Goal: Task Accomplishment & Management: Manage account settings

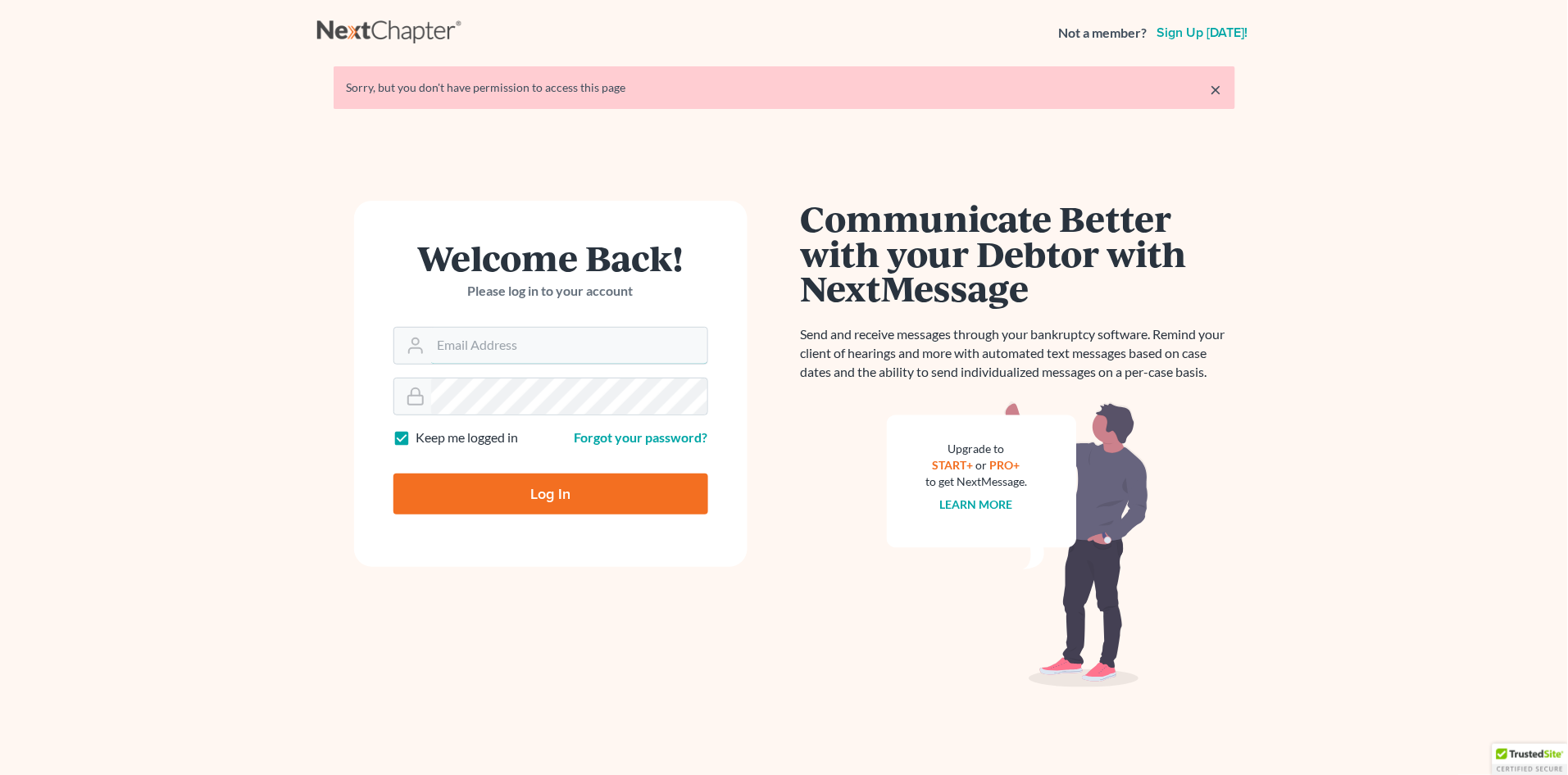
type input "[PERSON_NAME][EMAIL_ADDRESS][DOMAIN_NAME]"
click at [551, 494] on input "Log In" at bounding box center [551, 494] width 314 height 41
type input "Thinking..."
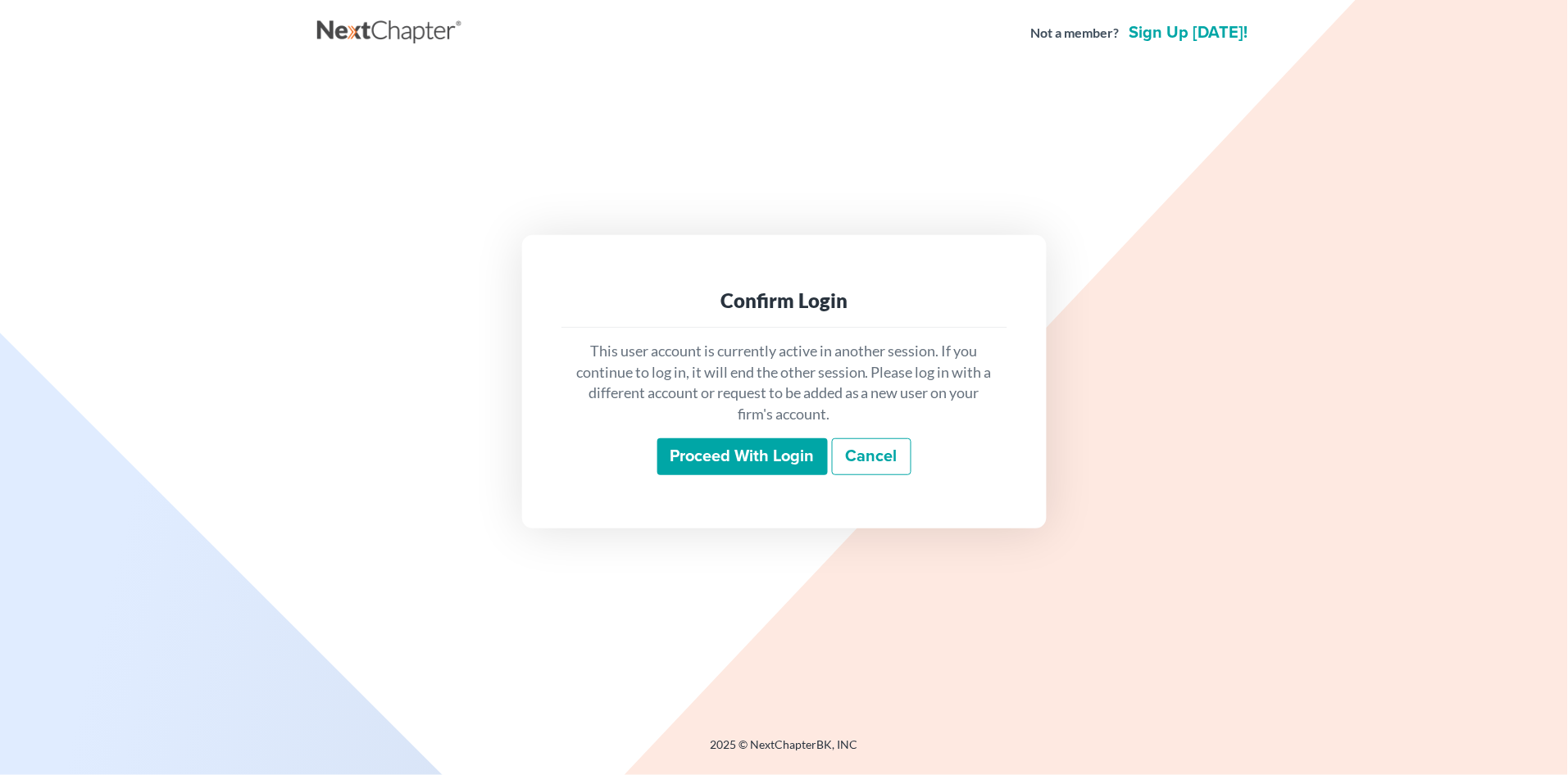
click at [743, 447] on input "Proceed with login" at bounding box center [742, 457] width 170 height 38
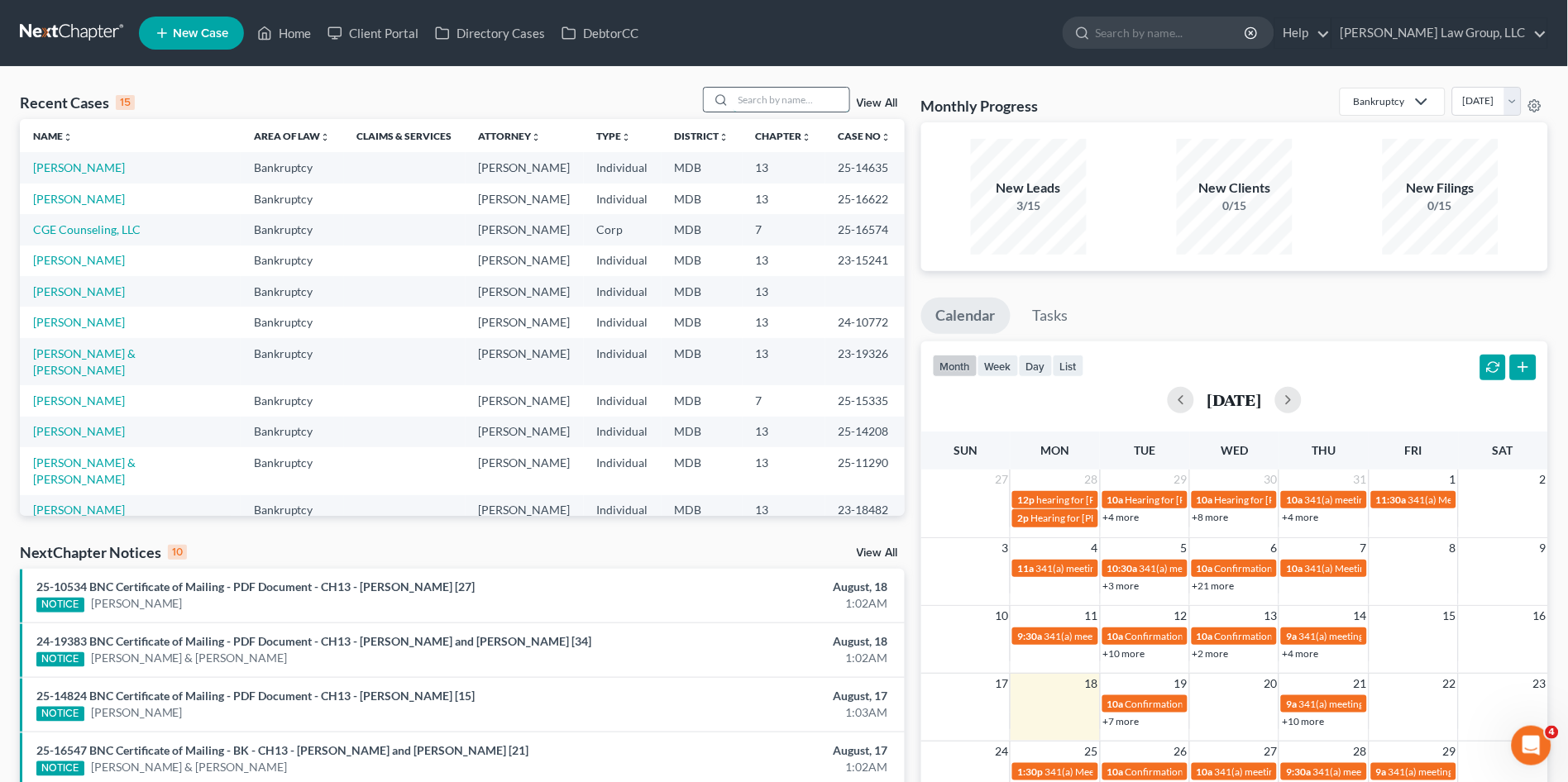
click at [782, 96] on input "search" at bounding box center [791, 100] width 115 height 24
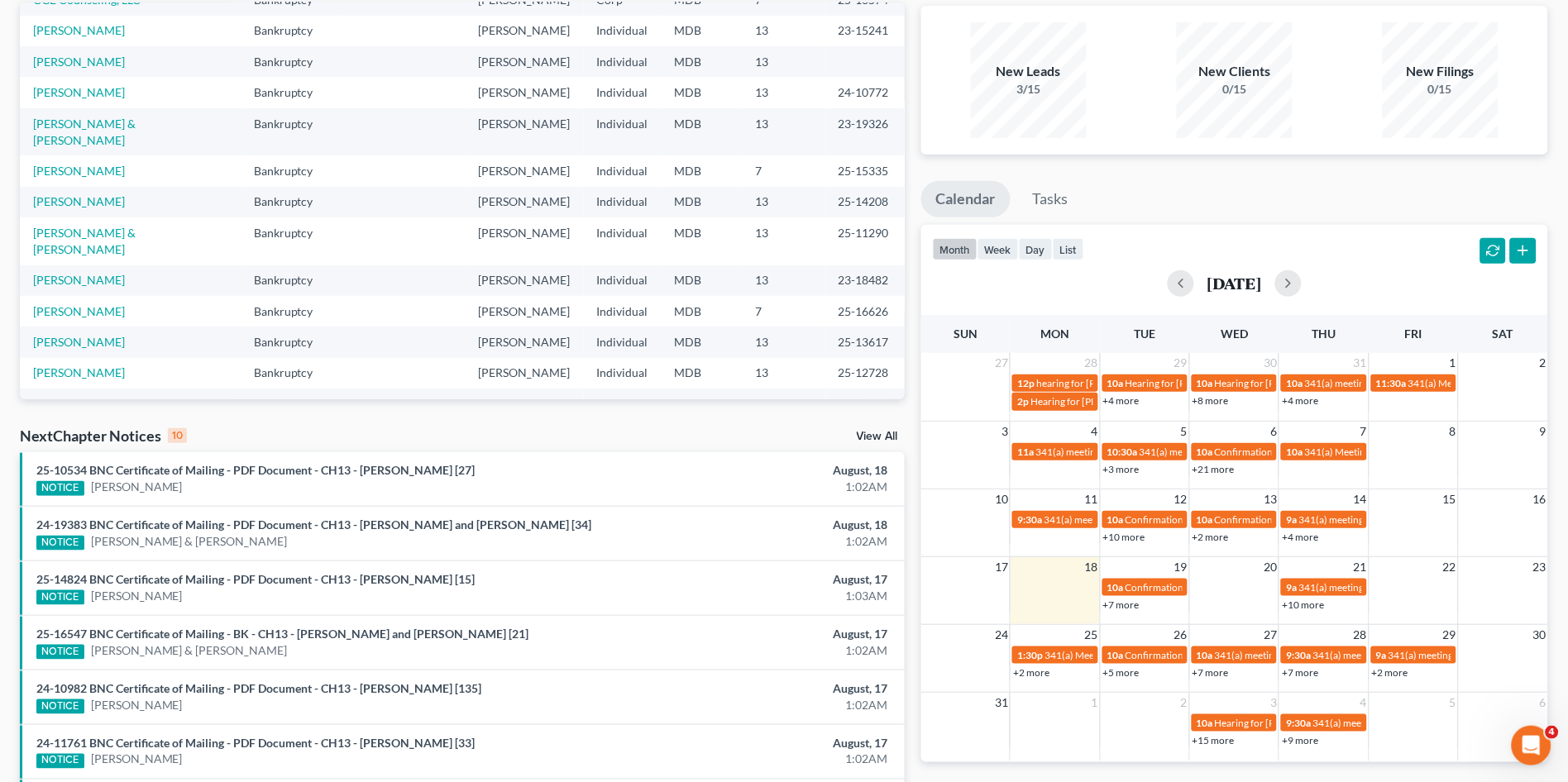
scroll to position [56, 0]
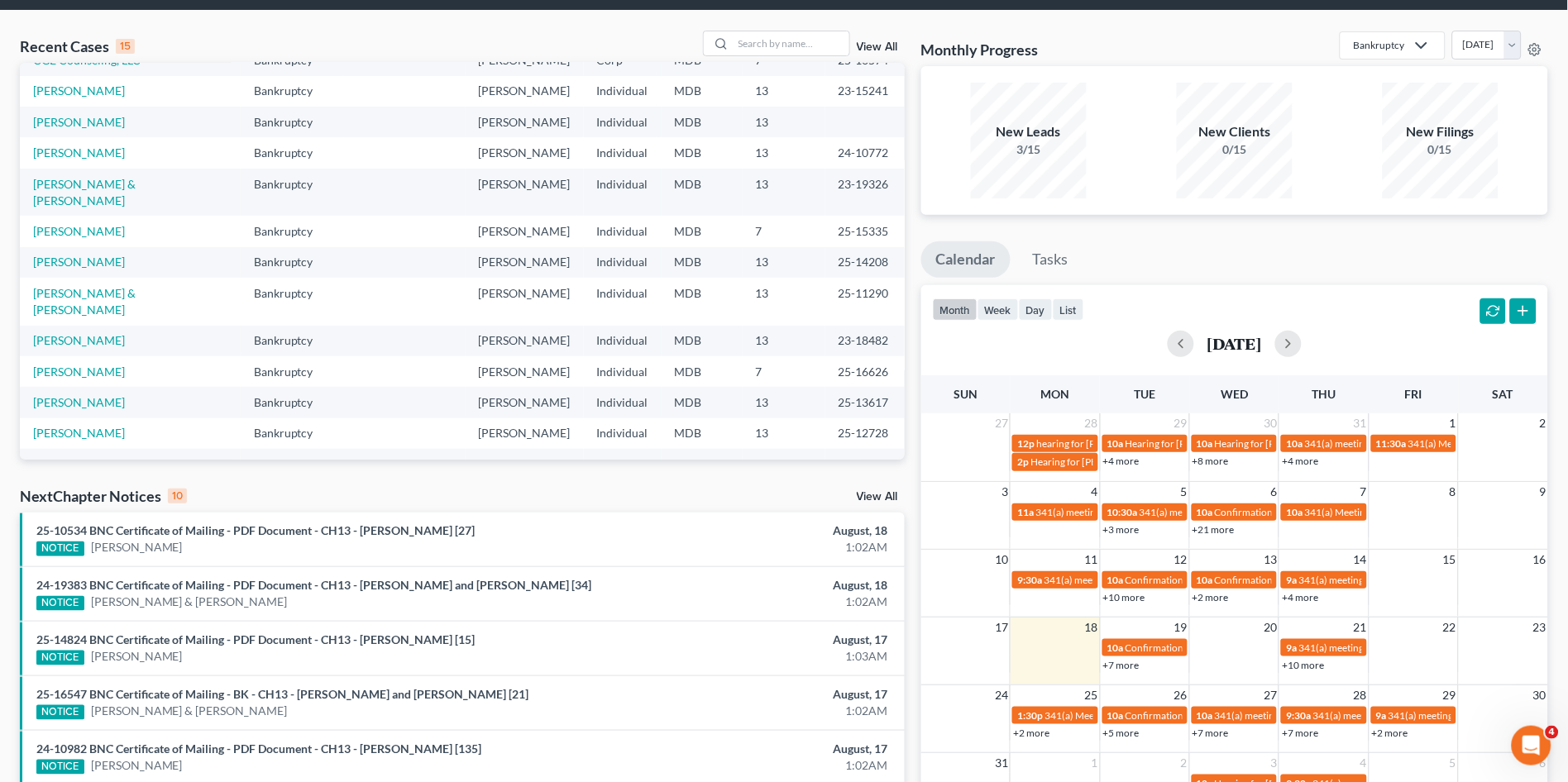
click at [869, 496] on link "View All" at bounding box center [878, 496] width 42 height 12
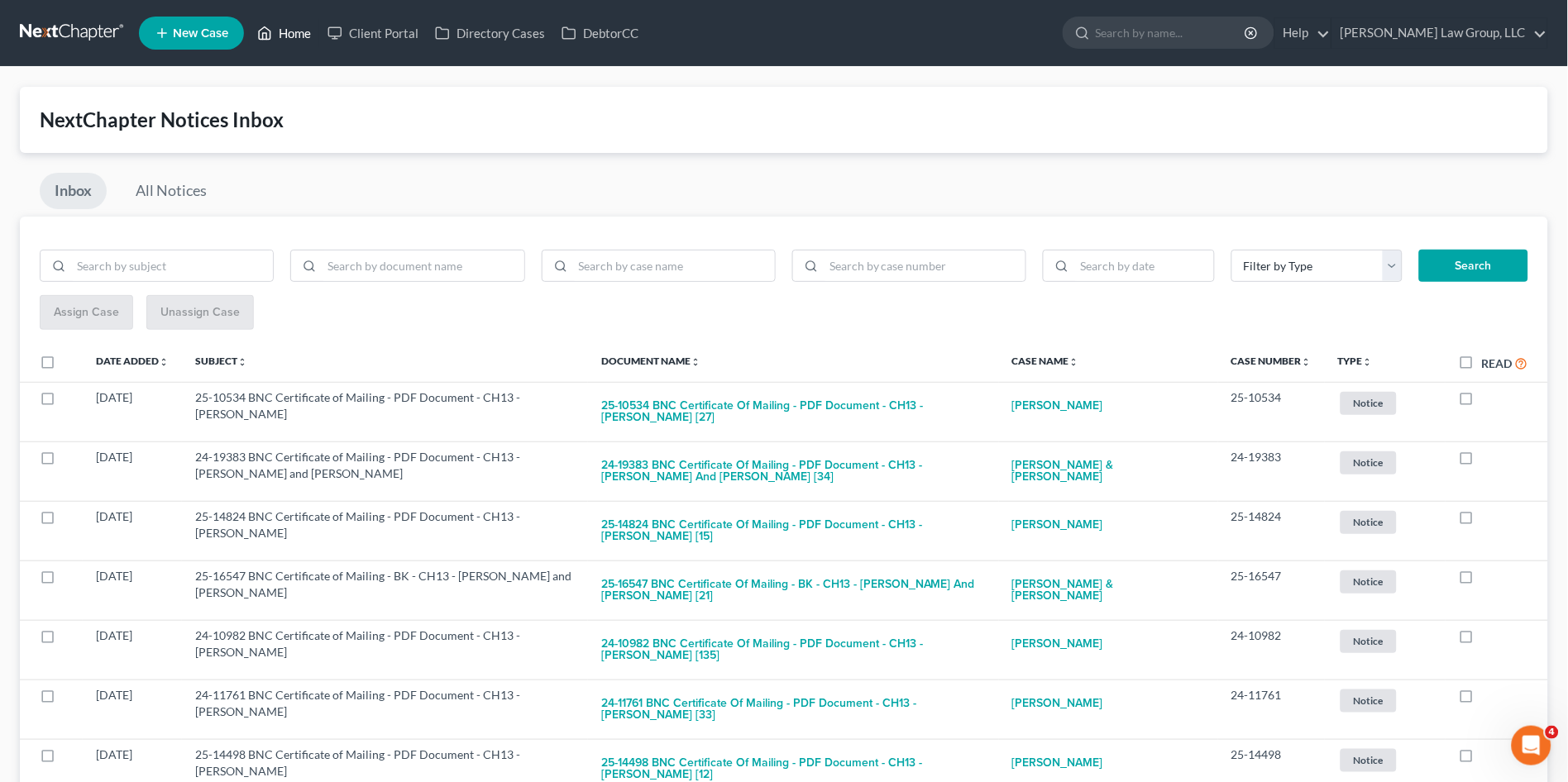
click at [296, 31] on link "Home" at bounding box center [284, 33] width 71 height 30
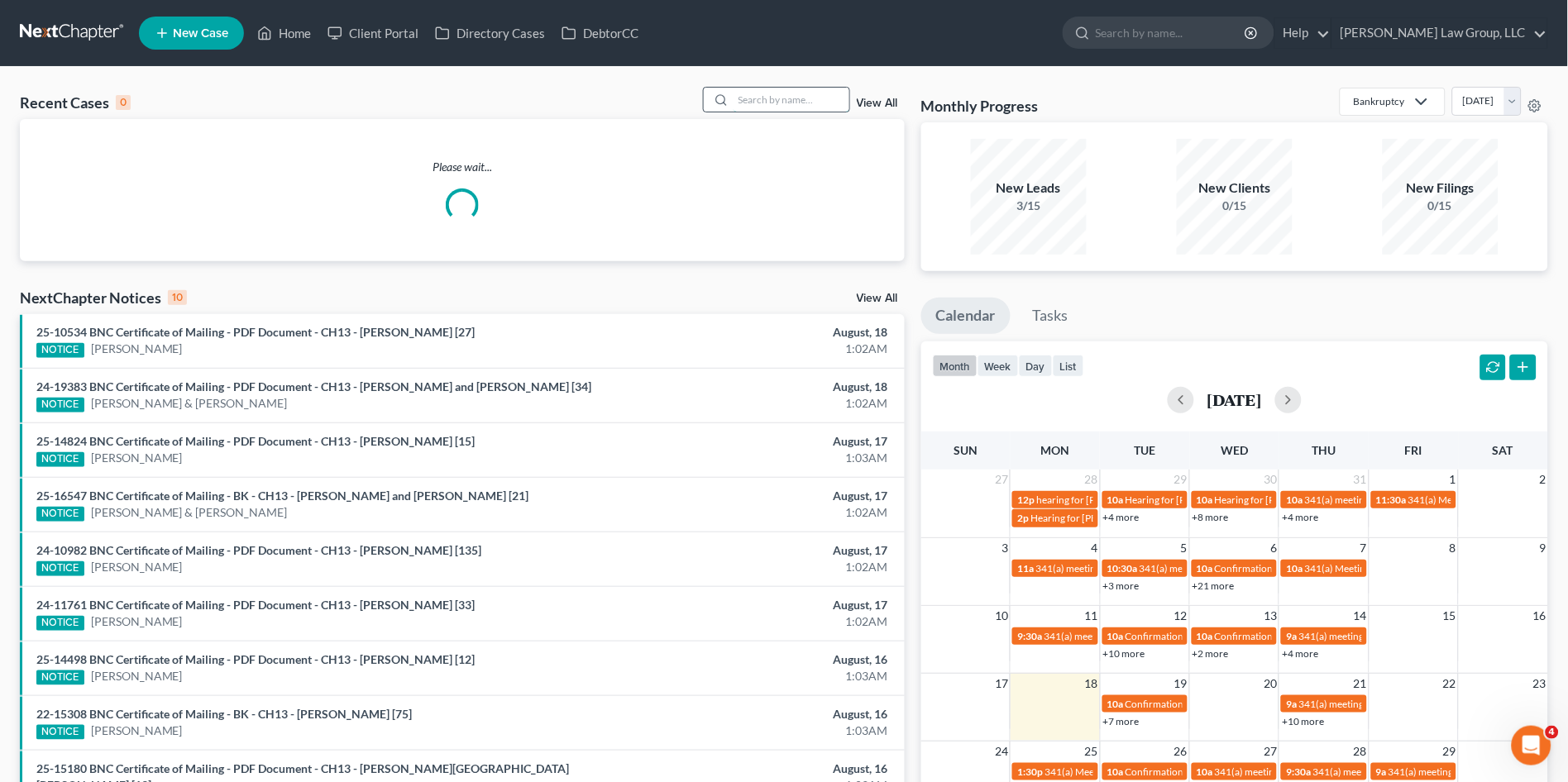
click at [762, 98] on input "search" at bounding box center [791, 100] width 115 height 24
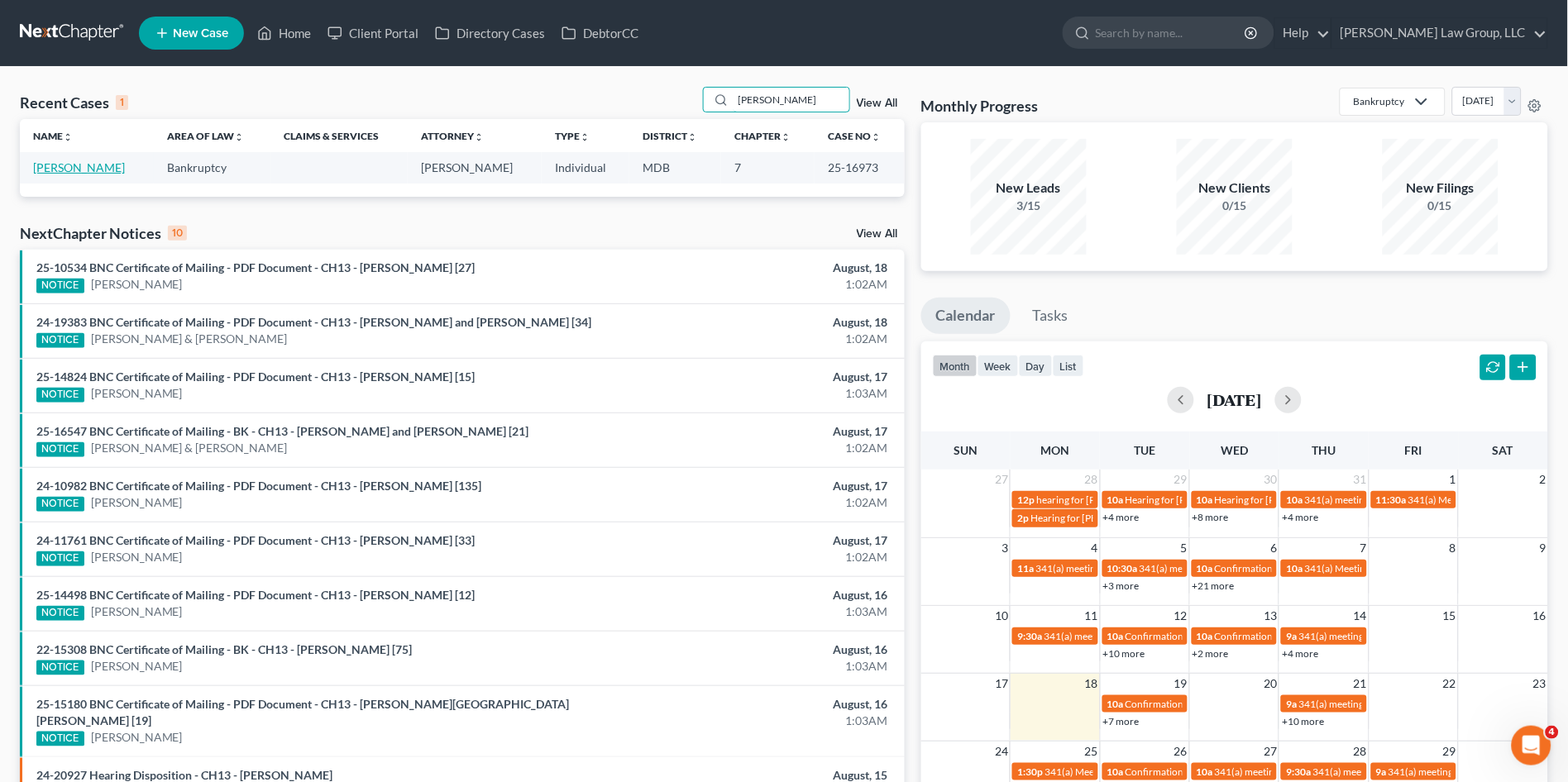
type input "[PERSON_NAME]"
click at [61, 167] on link "[PERSON_NAME]" at bounding box center [79, 167] width 92 height 14
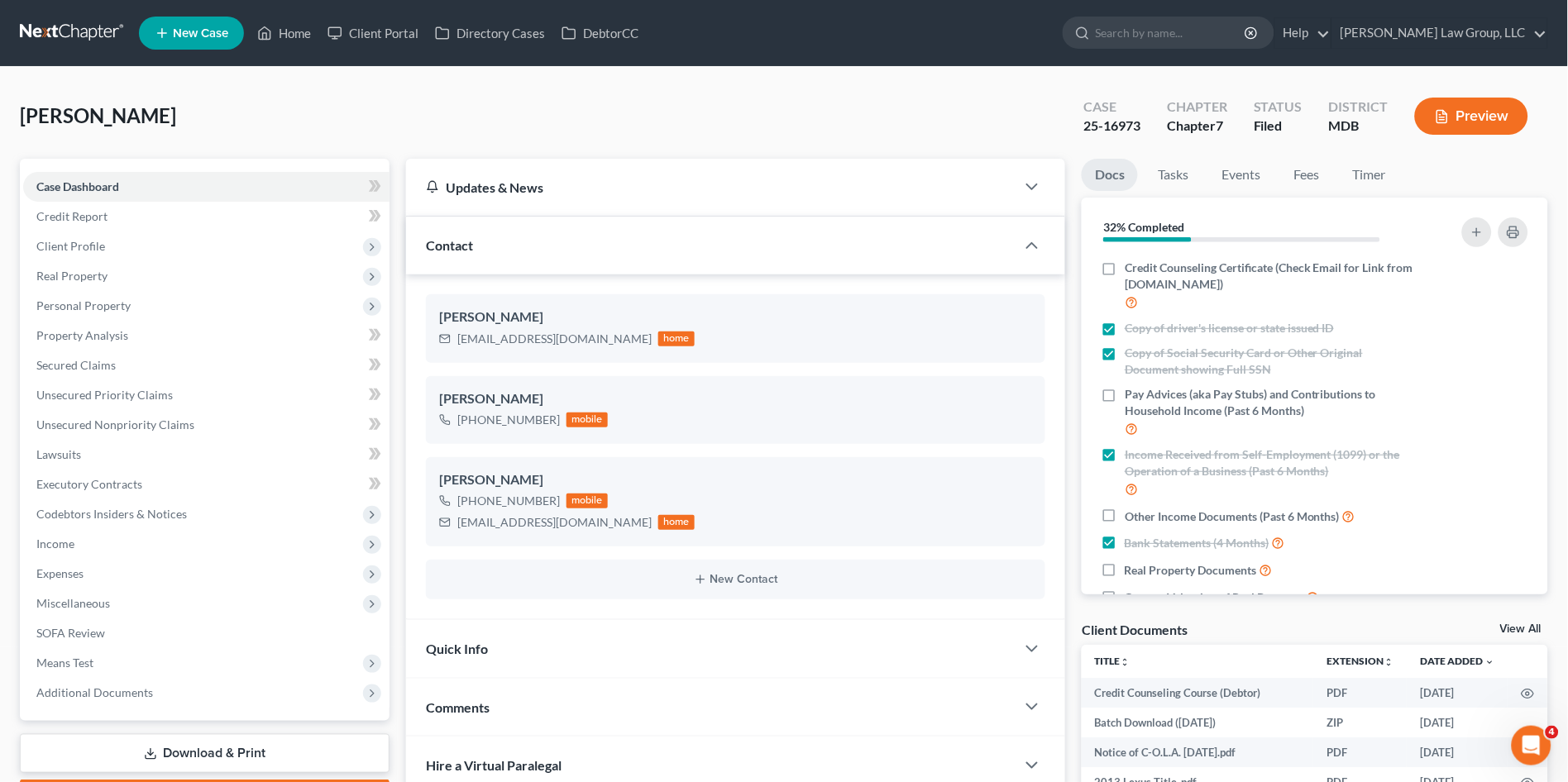
scroll to position [367, 0]
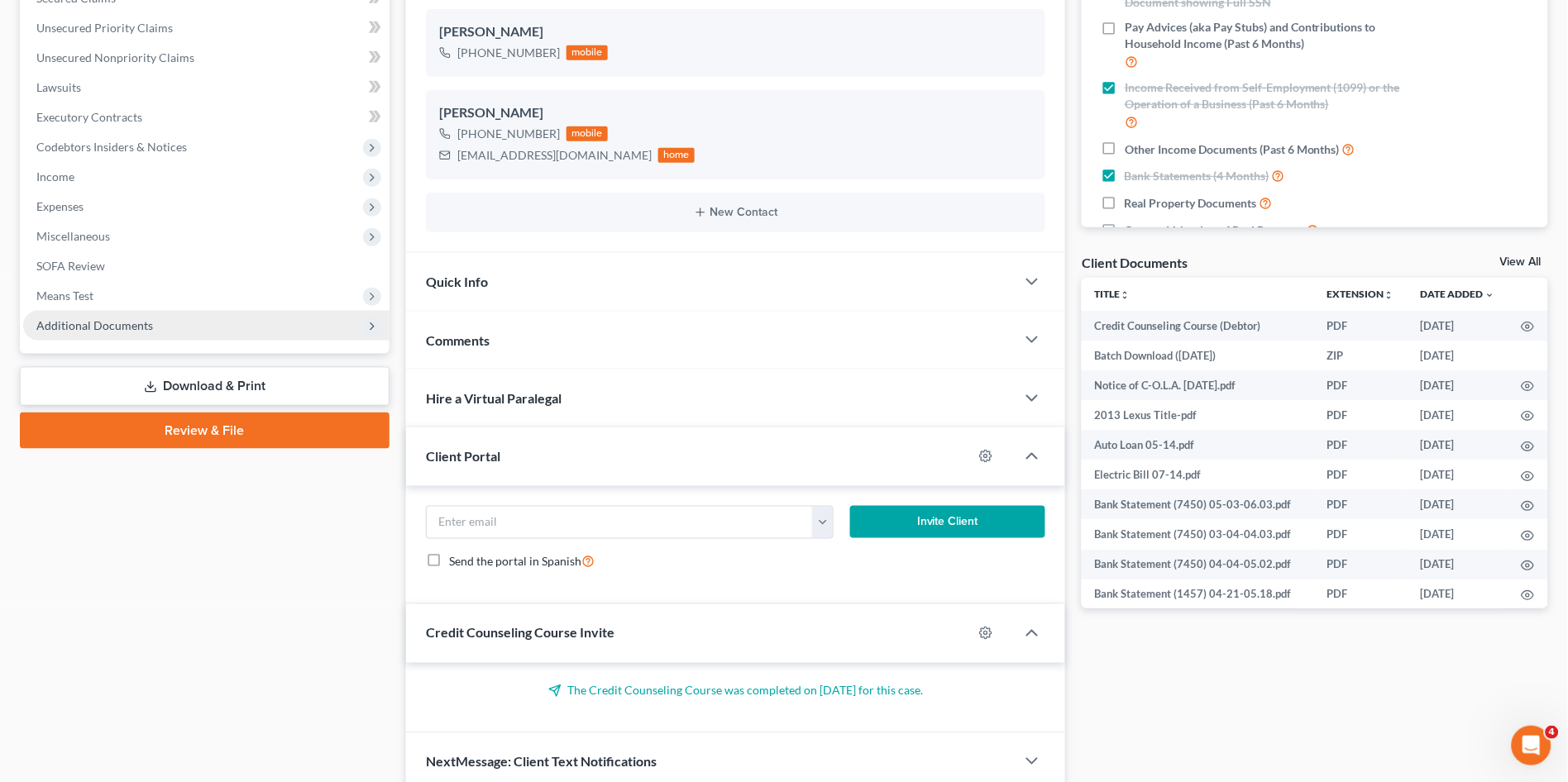
click at [96, 320] on span "Additional Documents" at bounding box center [95, 325] width 116 height 14
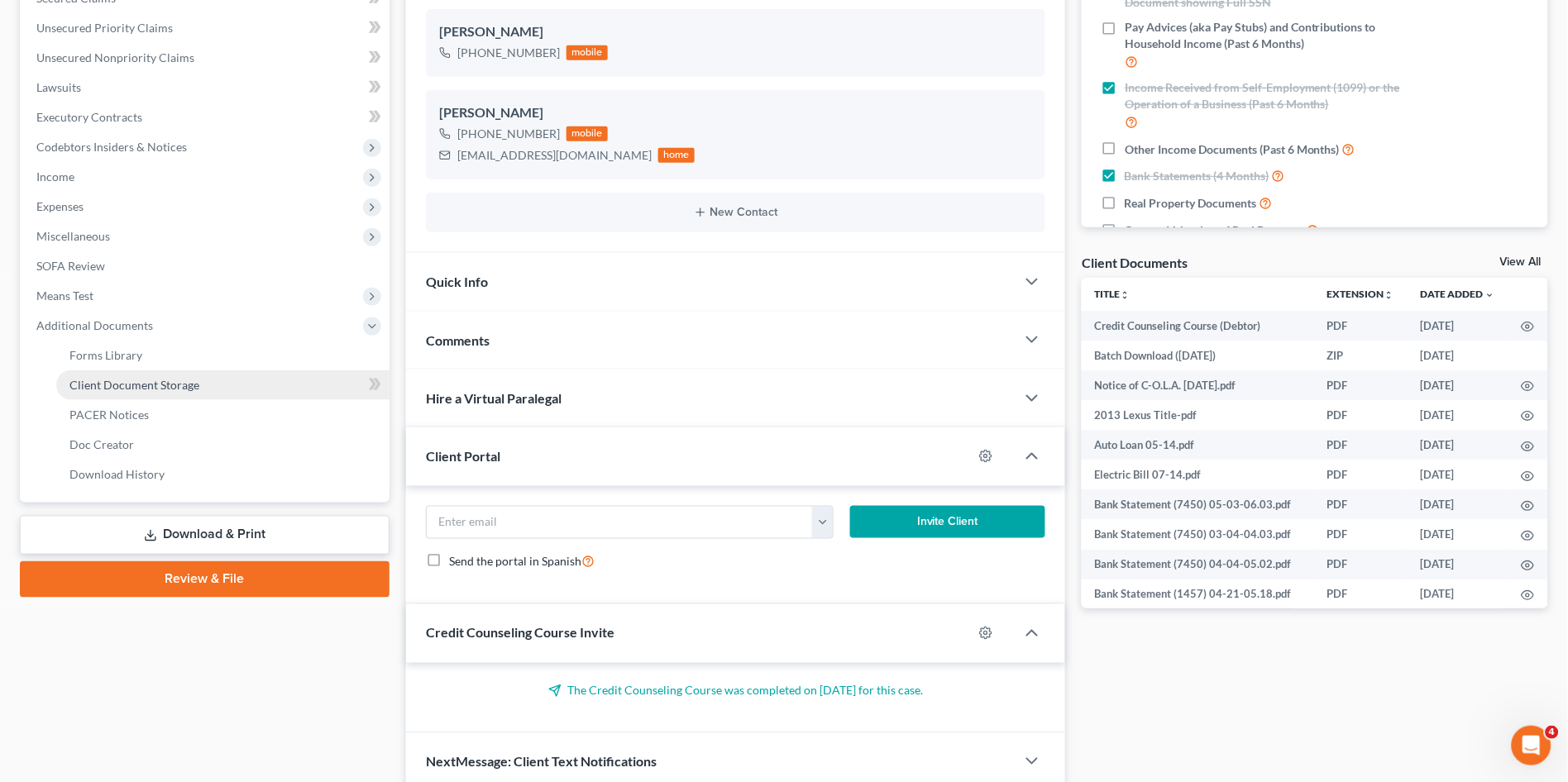
click at [101, 386] on span "Client Document Storage" at bounding box center [135, 384] width 130 height 14
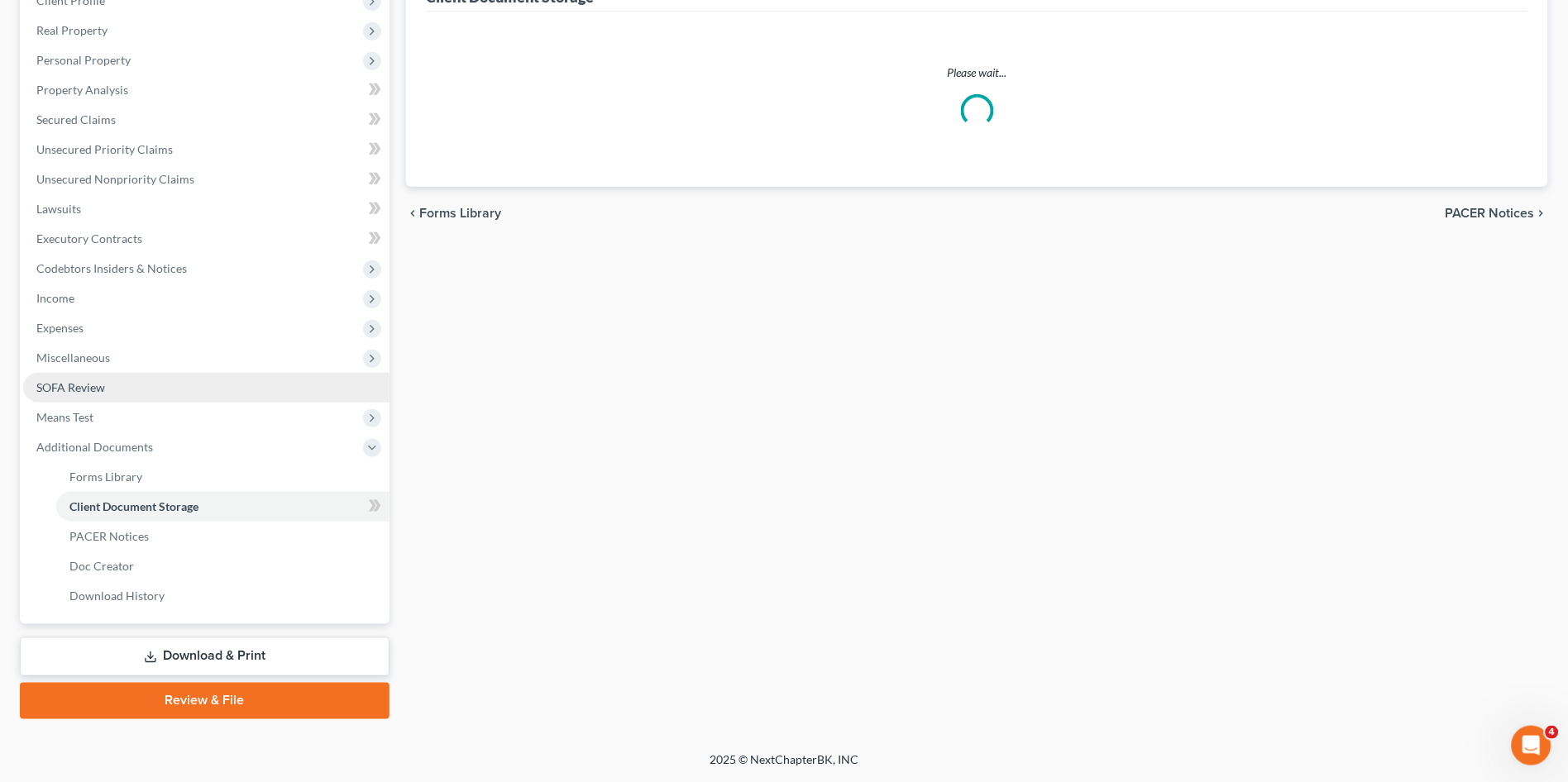
scroll to position [243, 0]
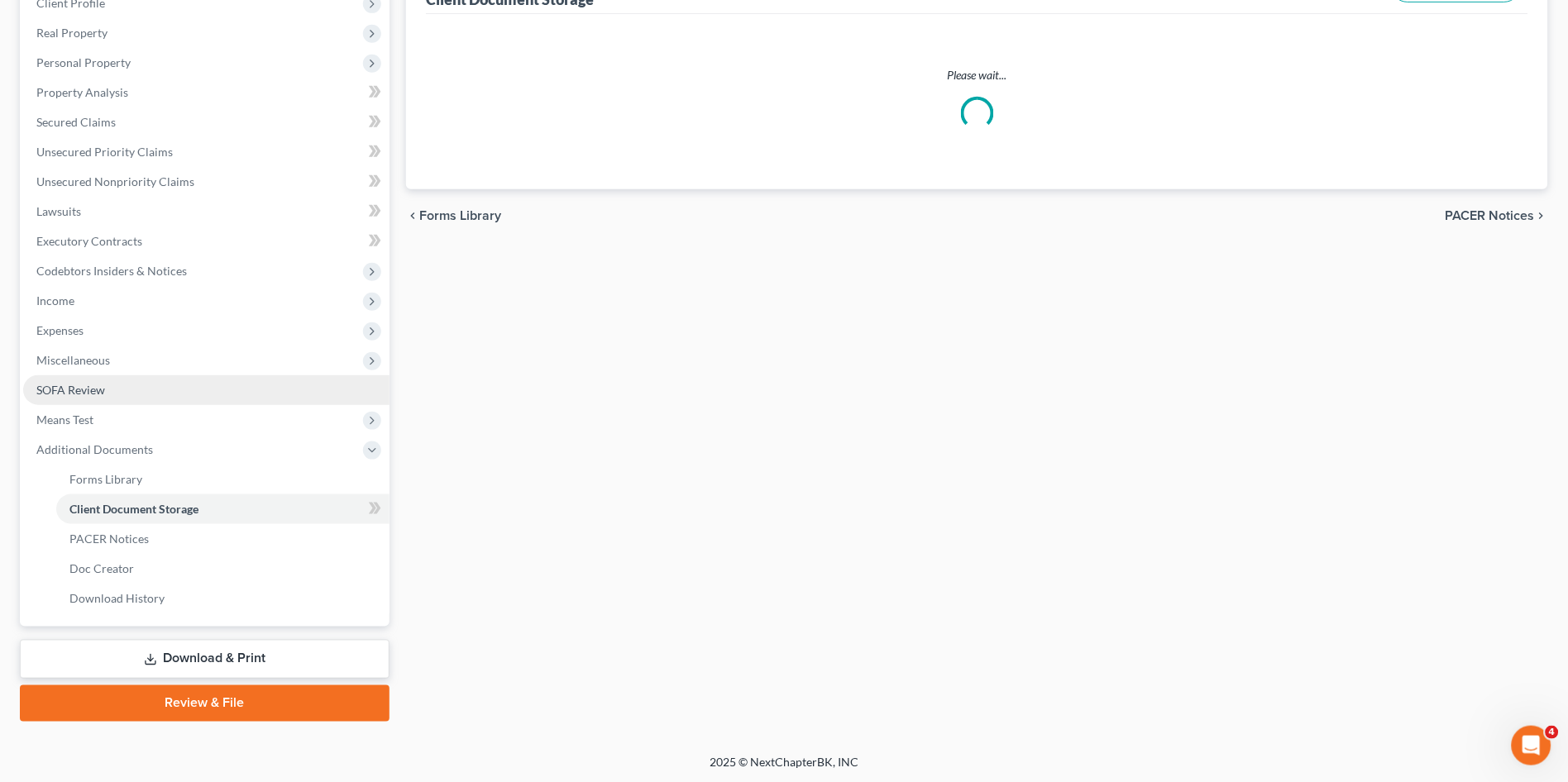
select select "14"
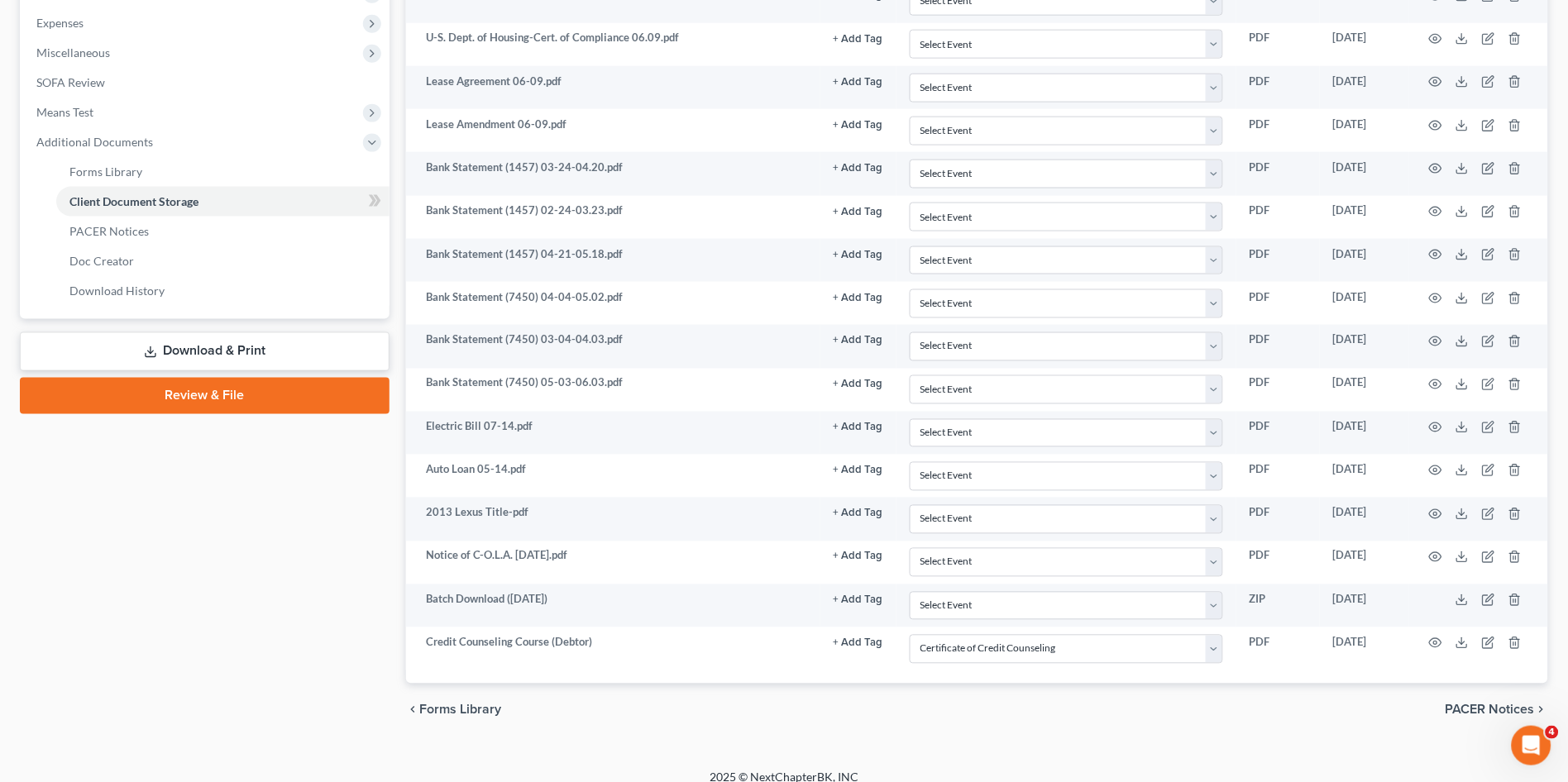
scroll to position [565, 0]
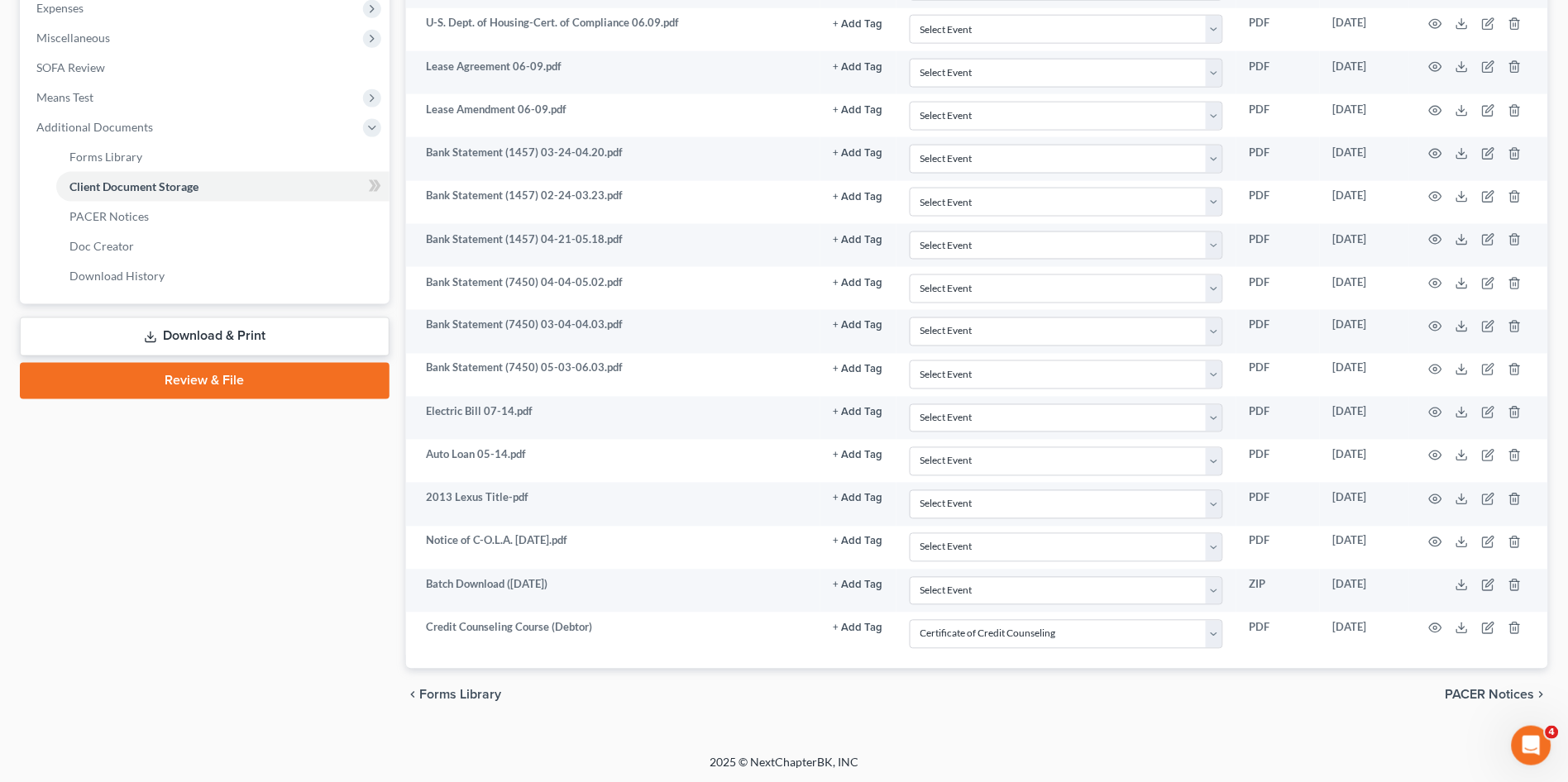
select select "14"
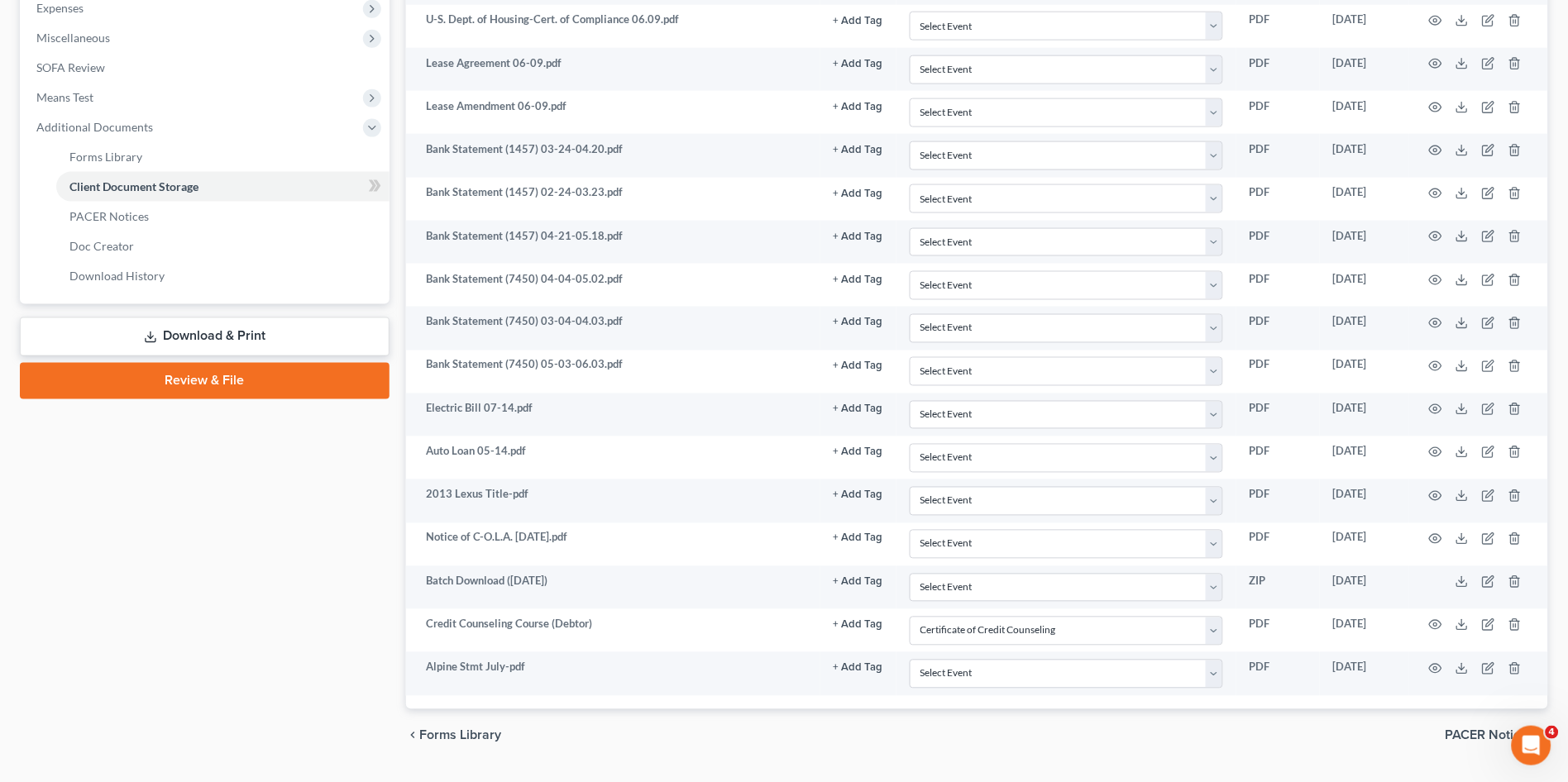
select select "14"
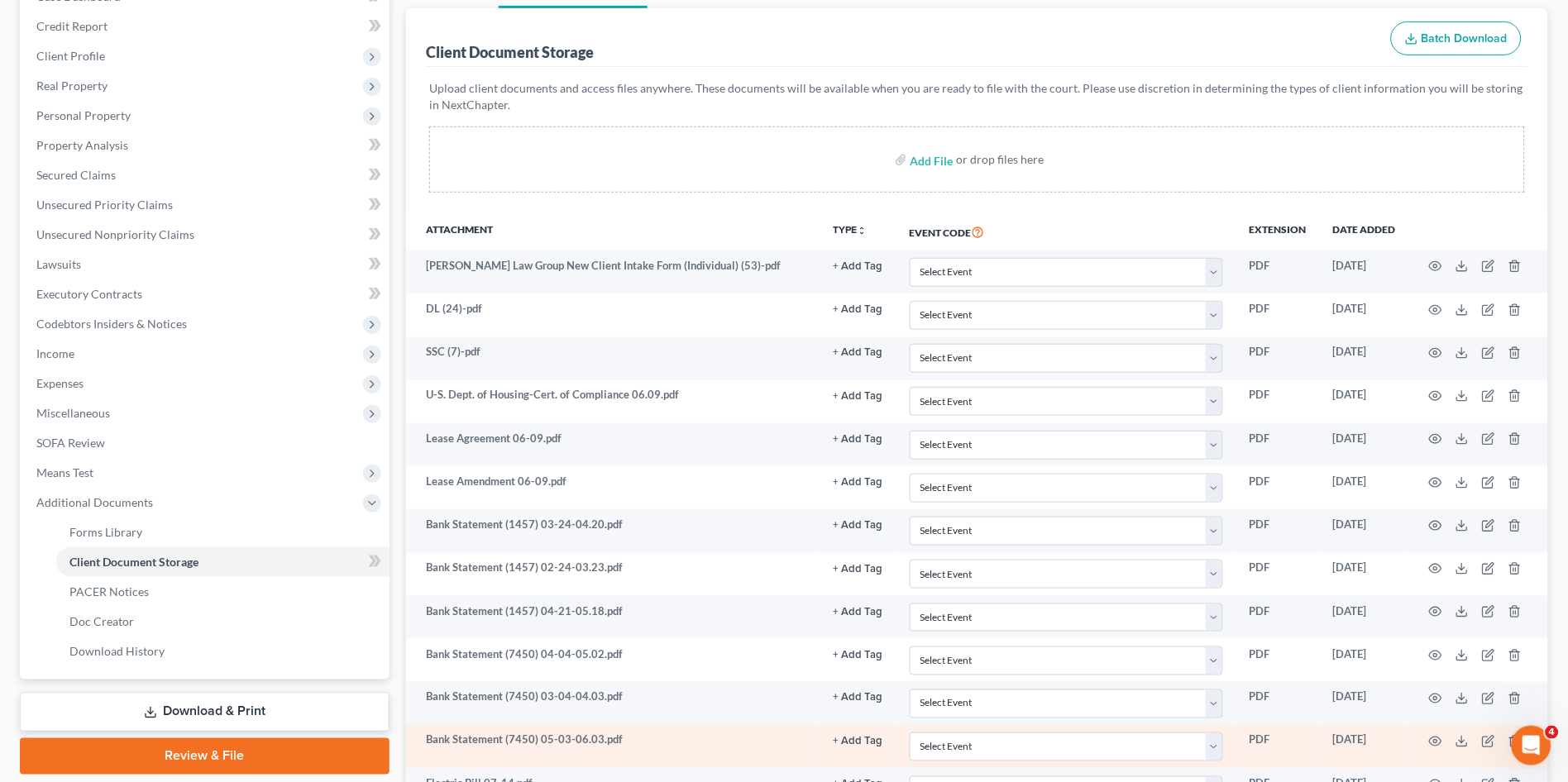
scroll to position [0, 0]
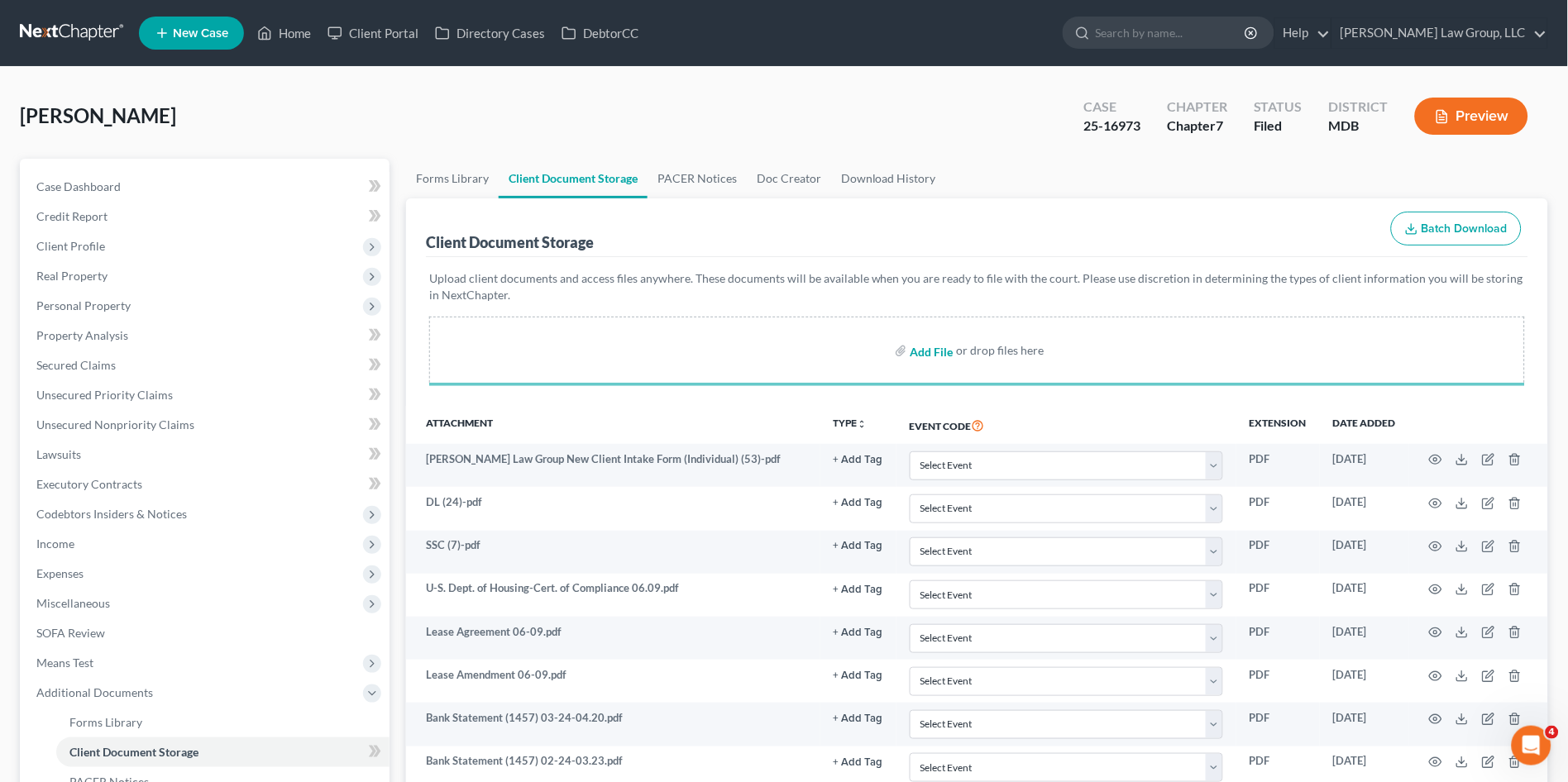
select select "14"
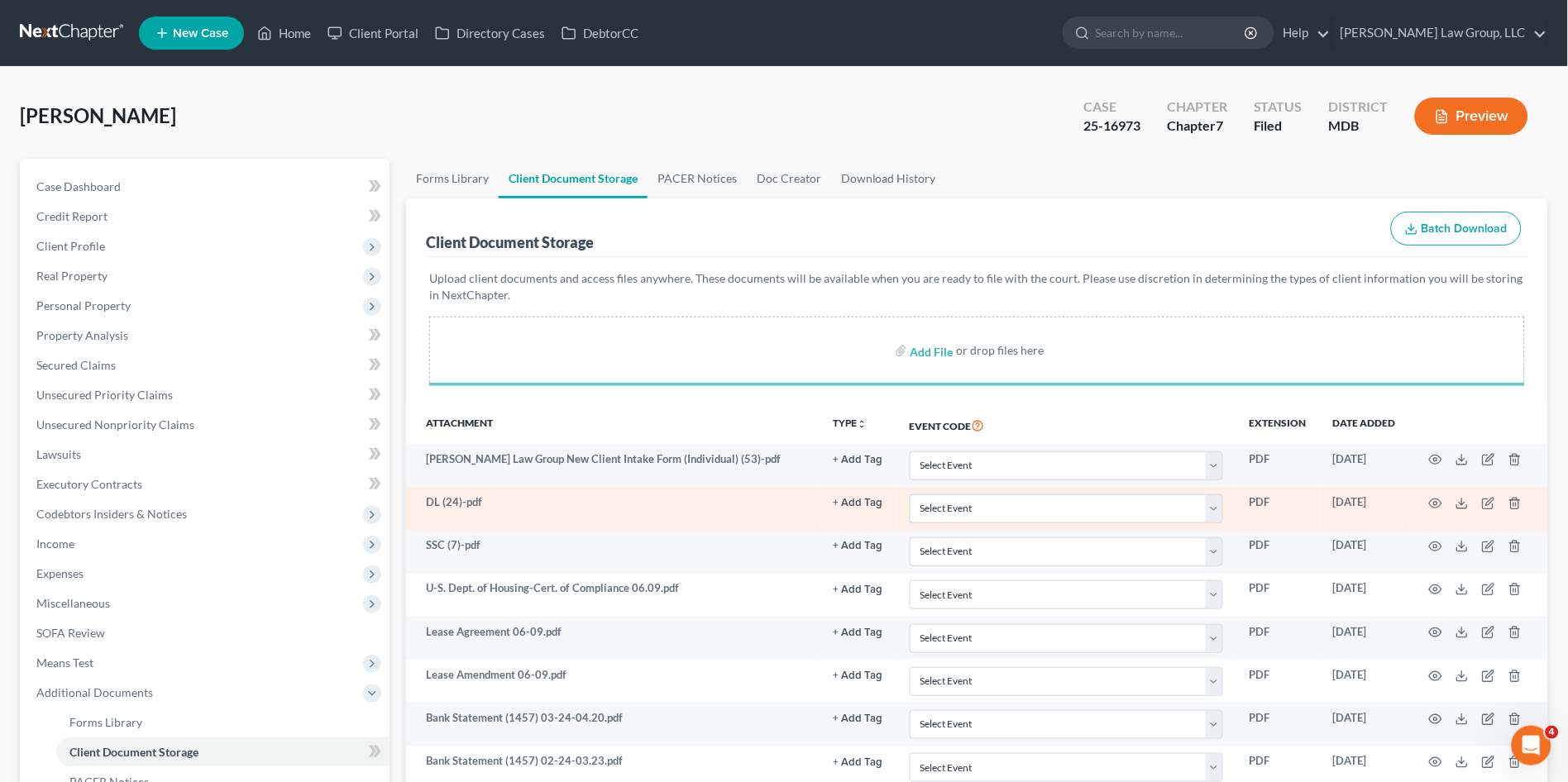
select select "14"
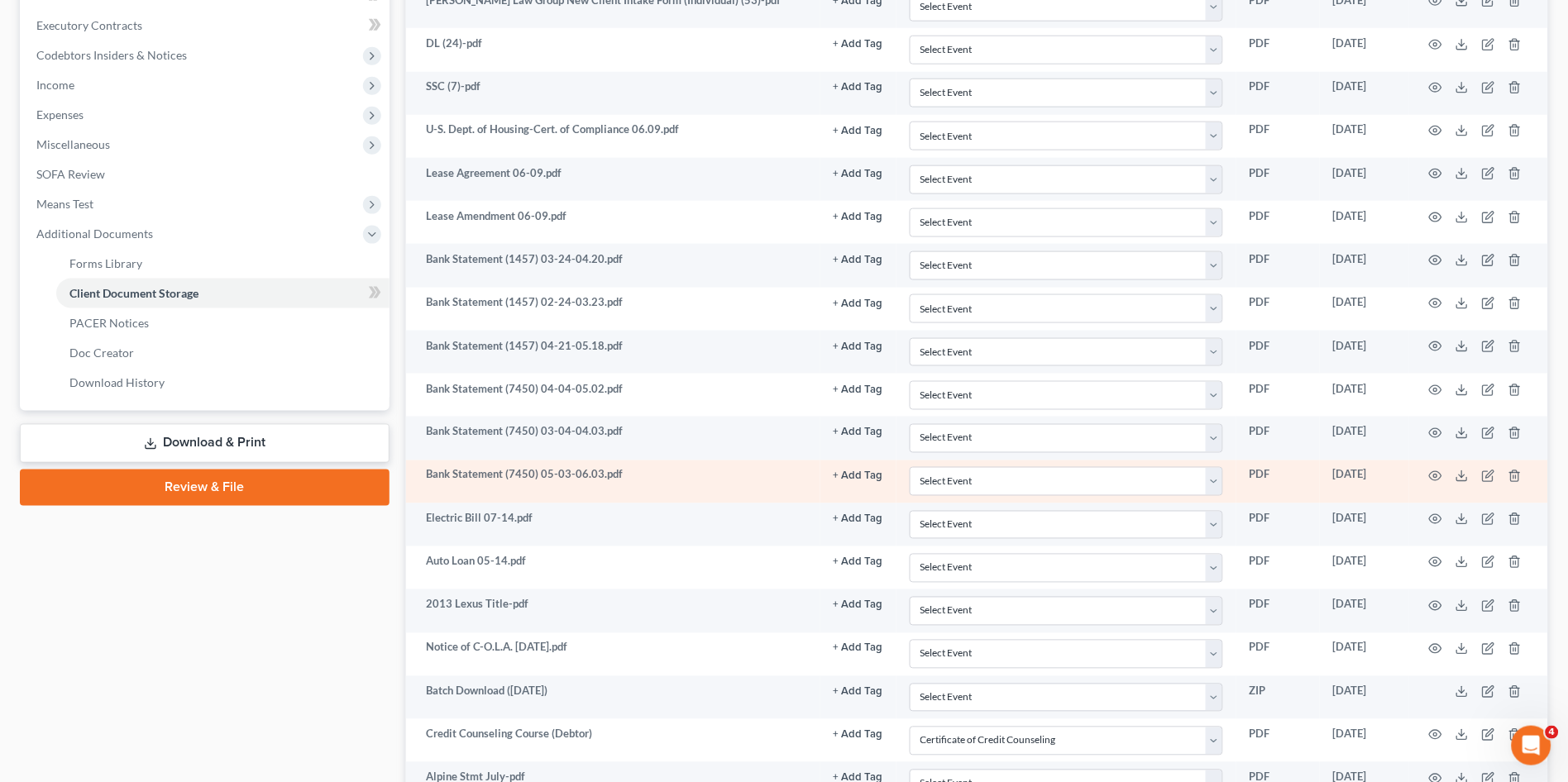
select select "14"
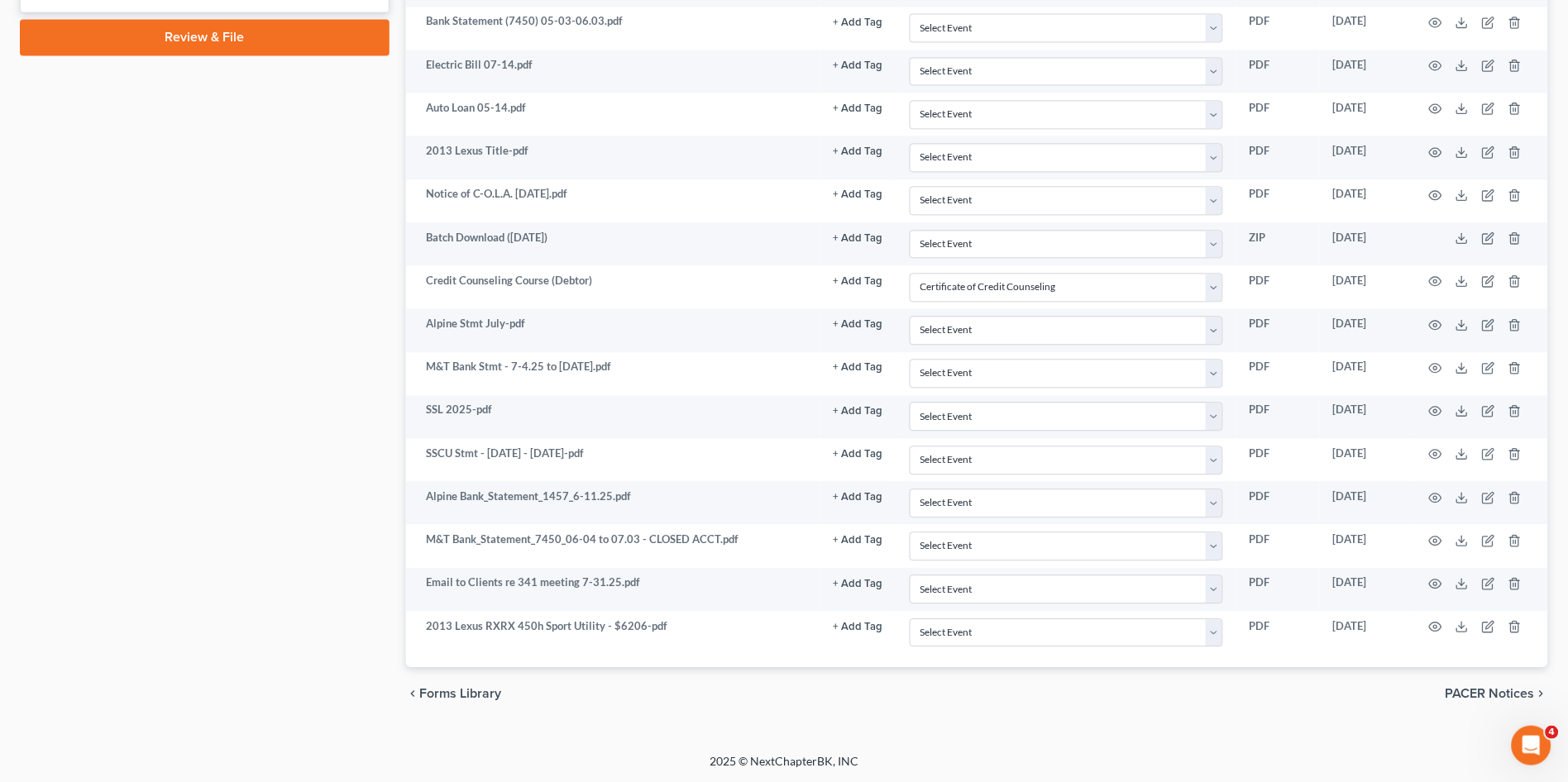
select select "14"
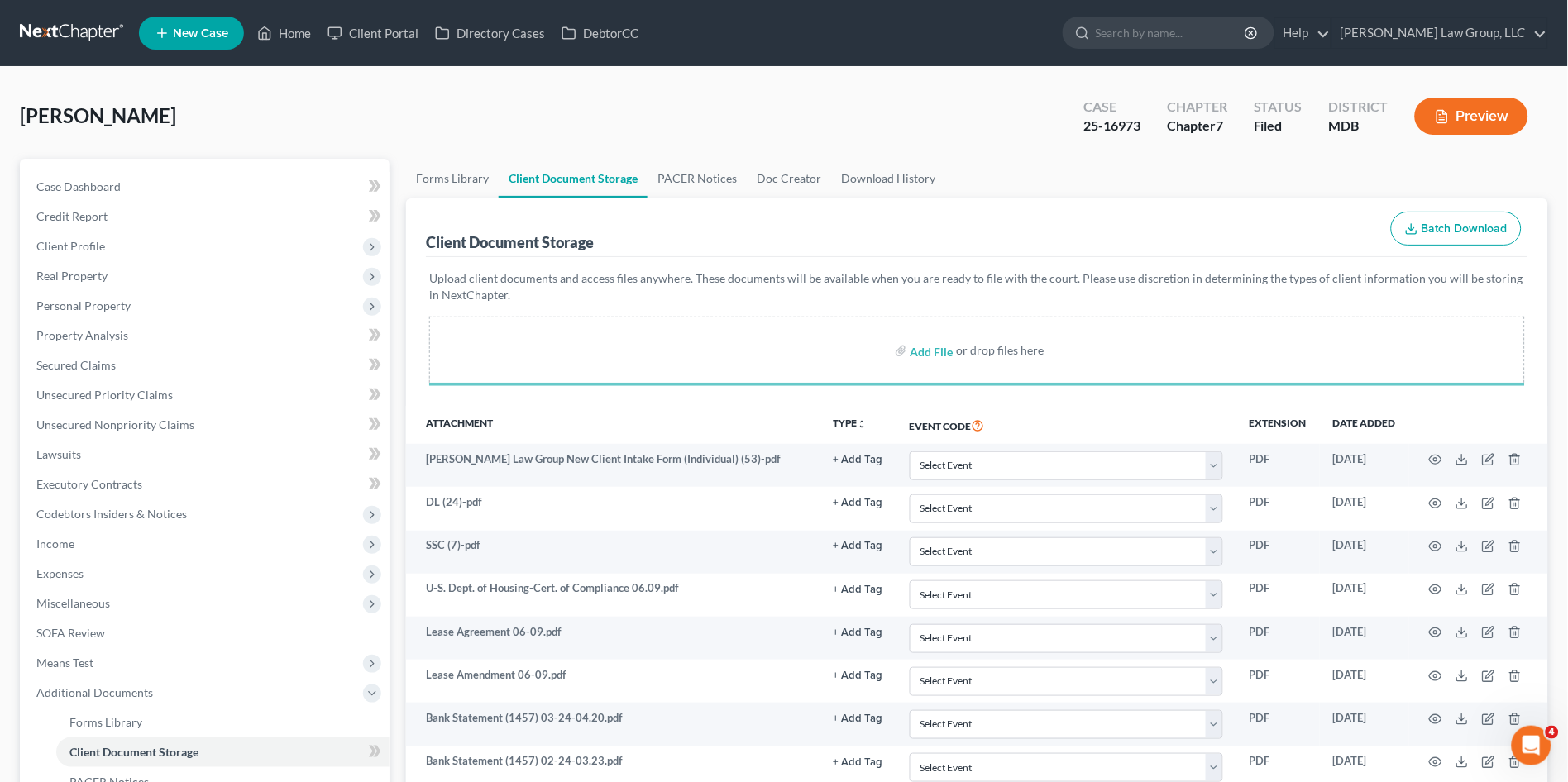
select select "14"
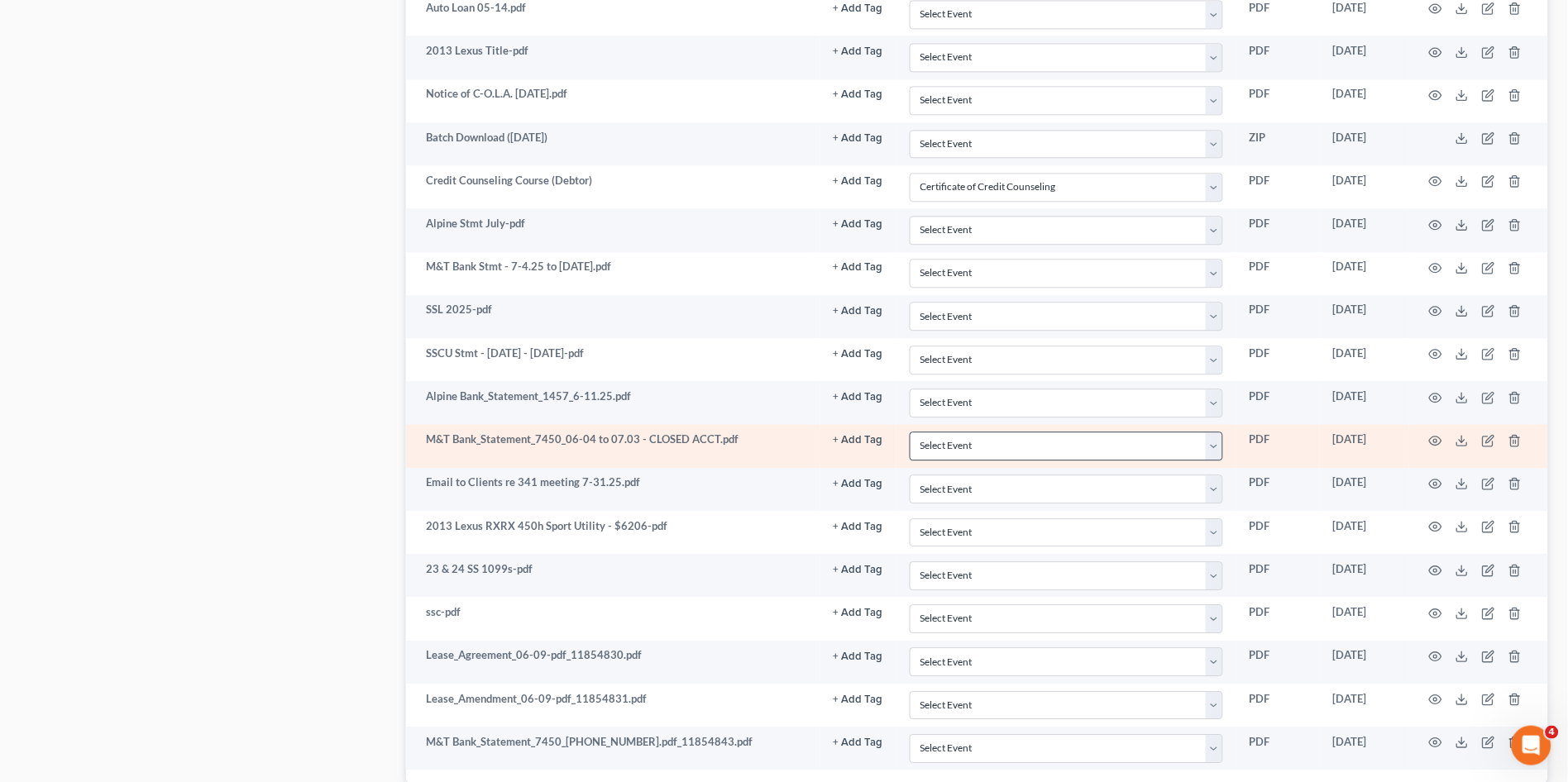
select select "14"
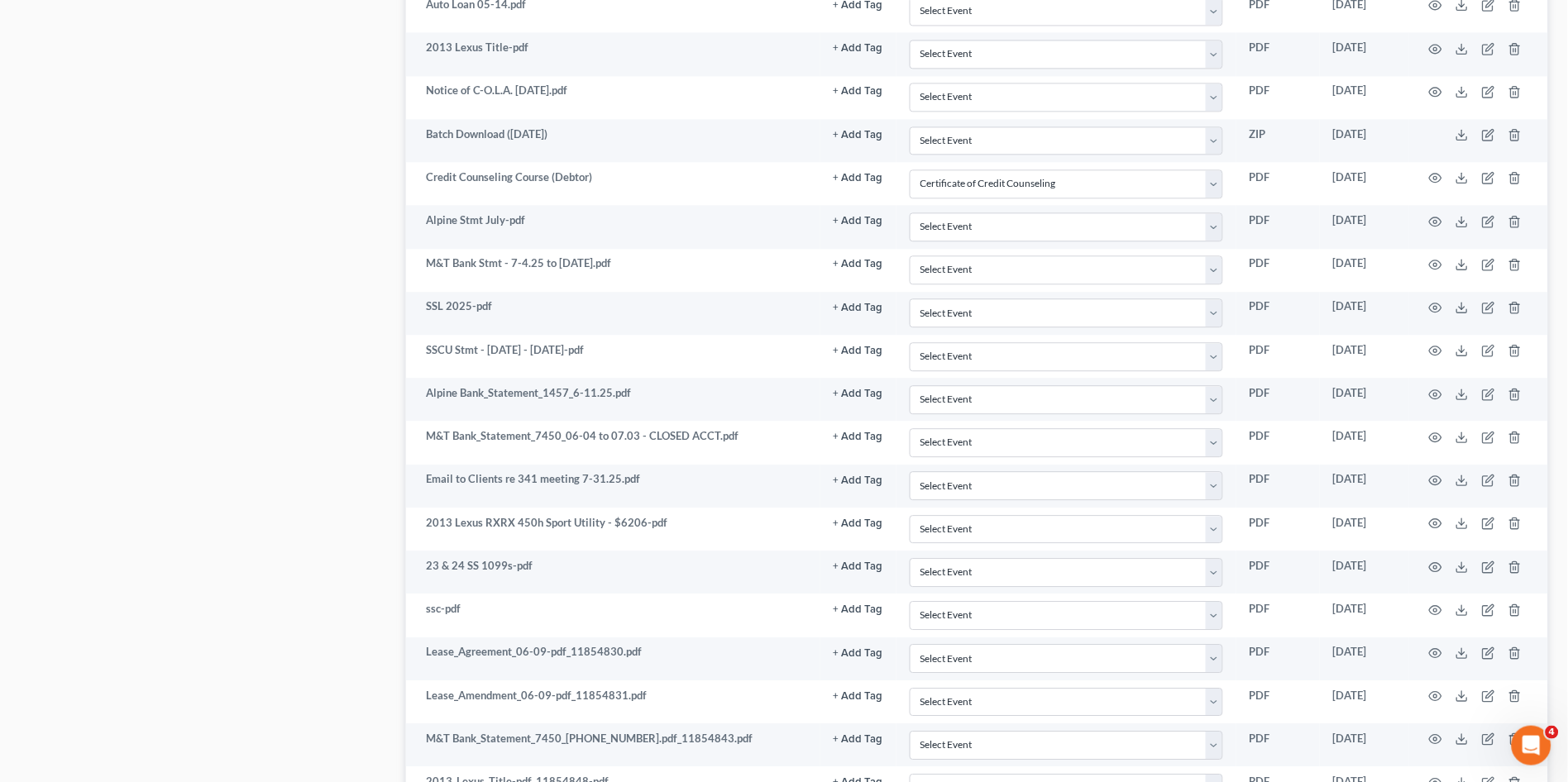
scroll to position [1127, 0]
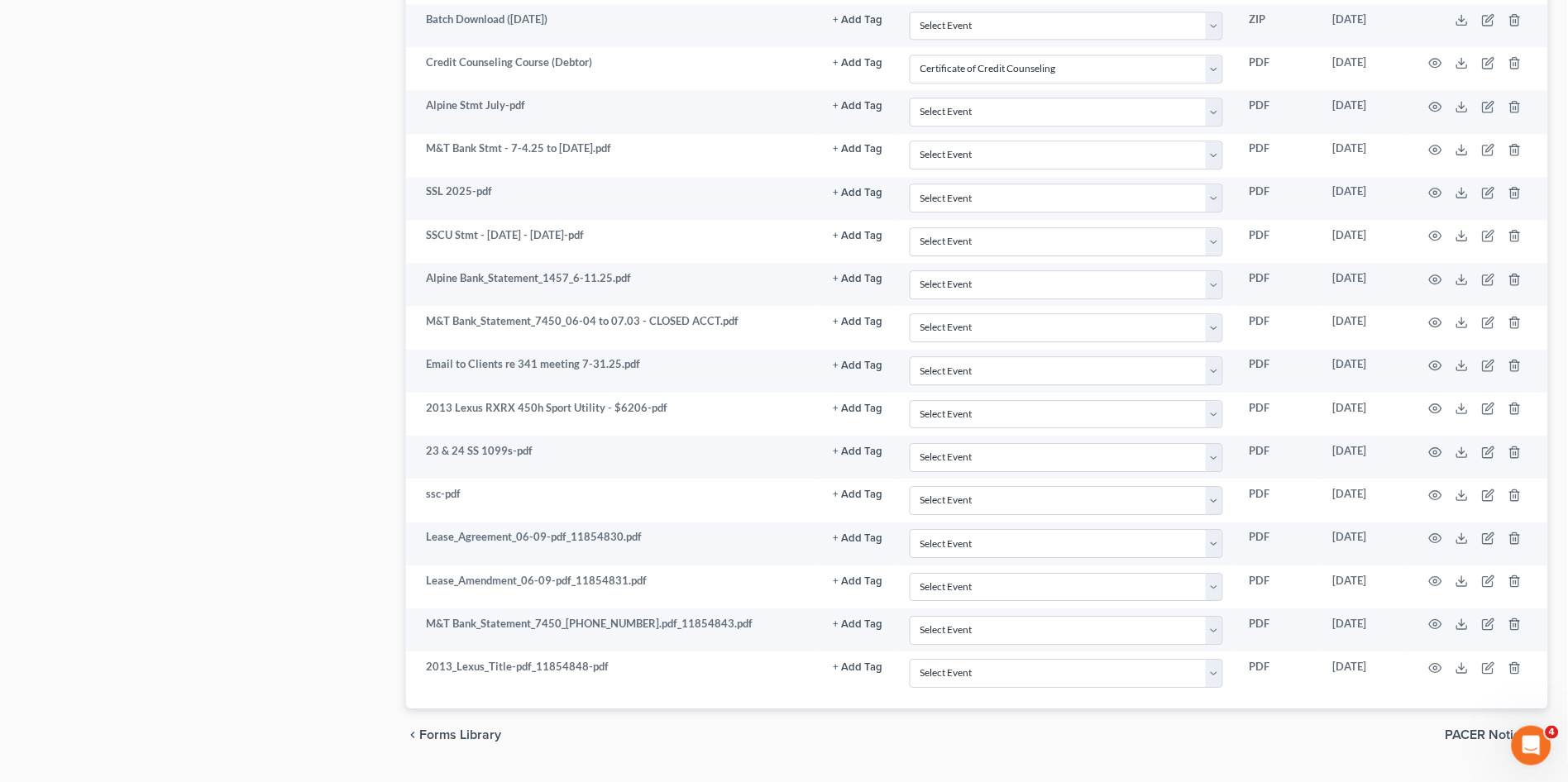
select select "14"
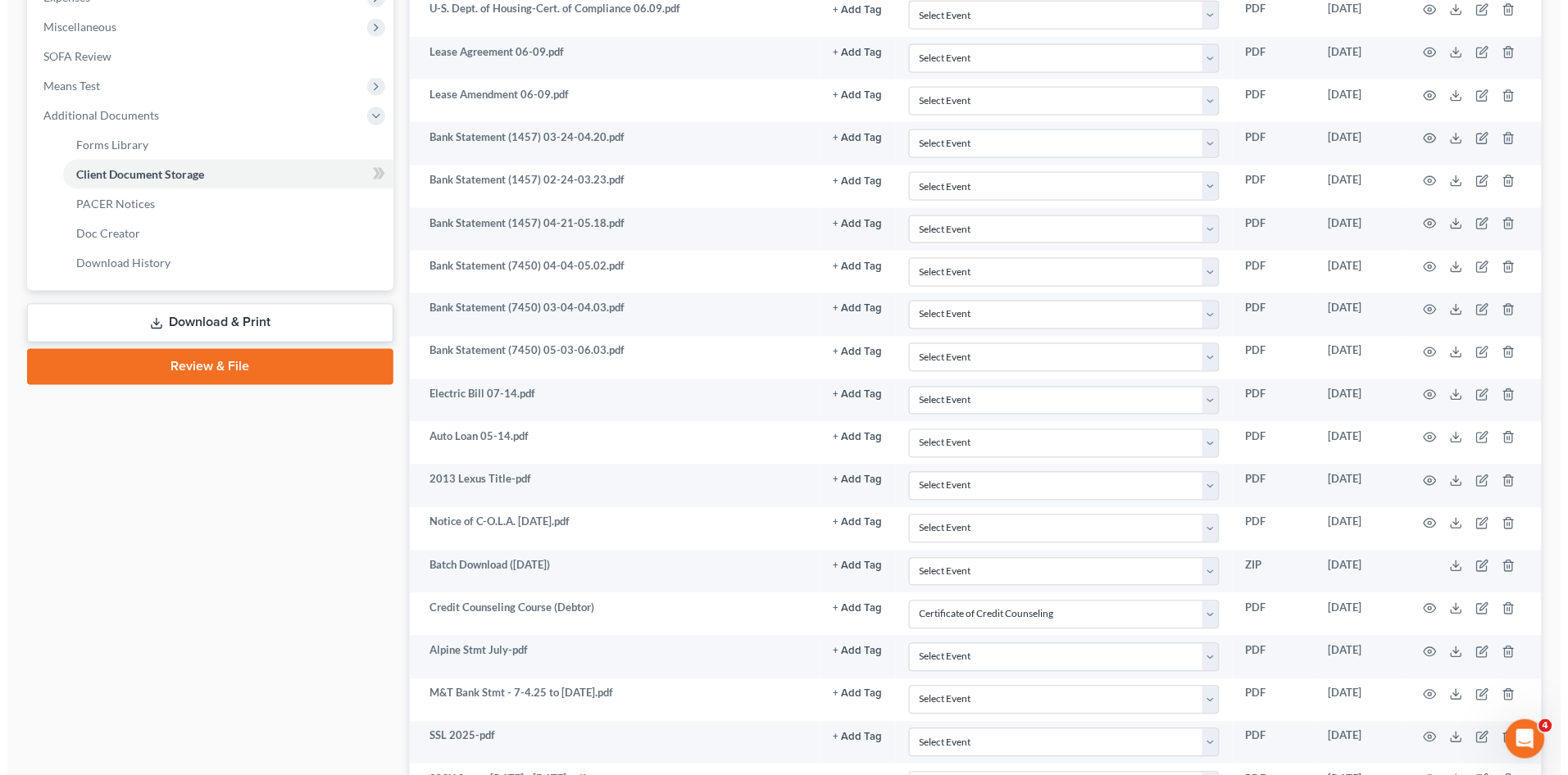
scroll to position [0, 0]
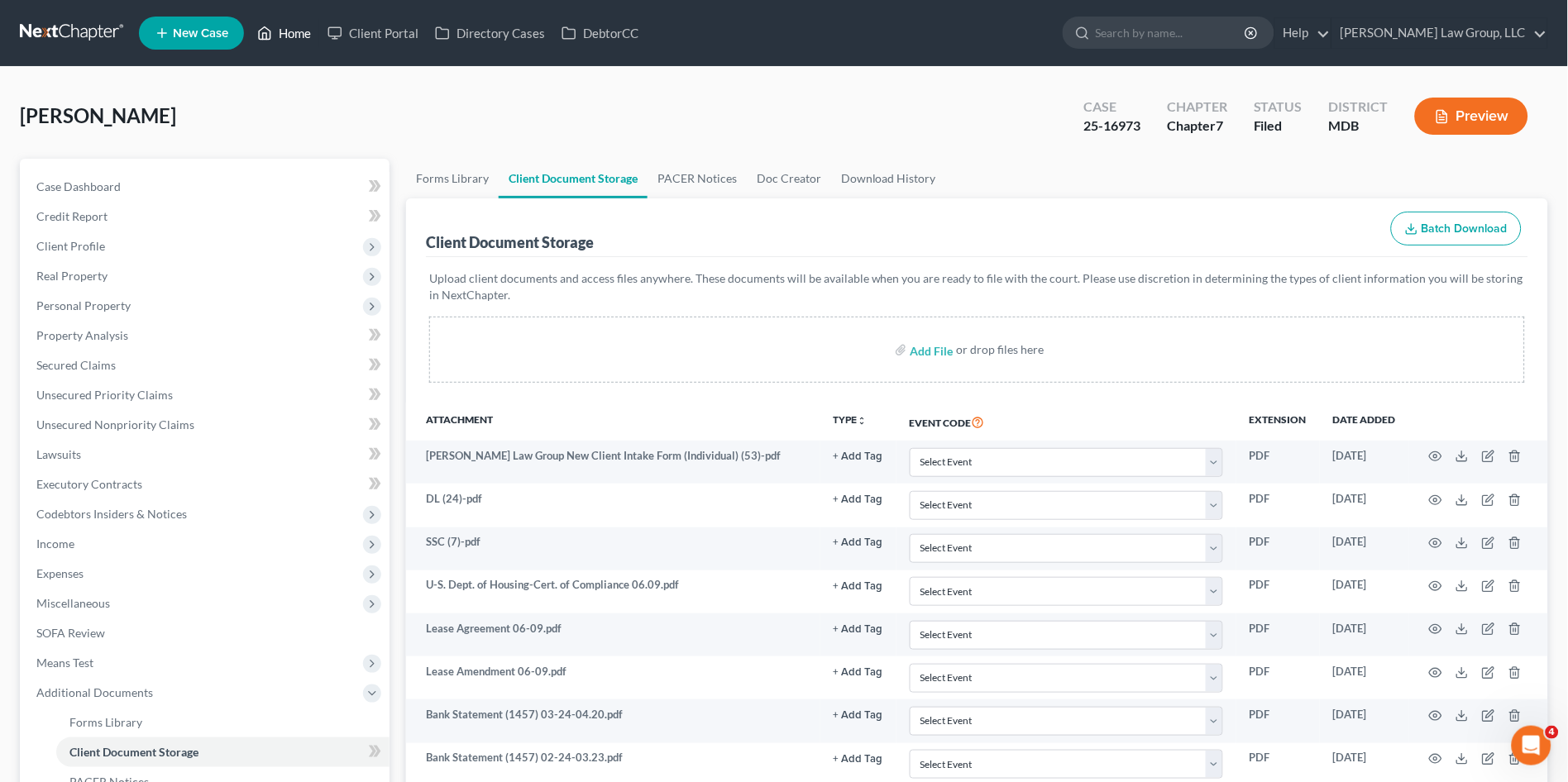
click at [272, 37] on icon at bounding box center [265, 33] width 15 height 20
